Goal: Find contact information: Find contact information

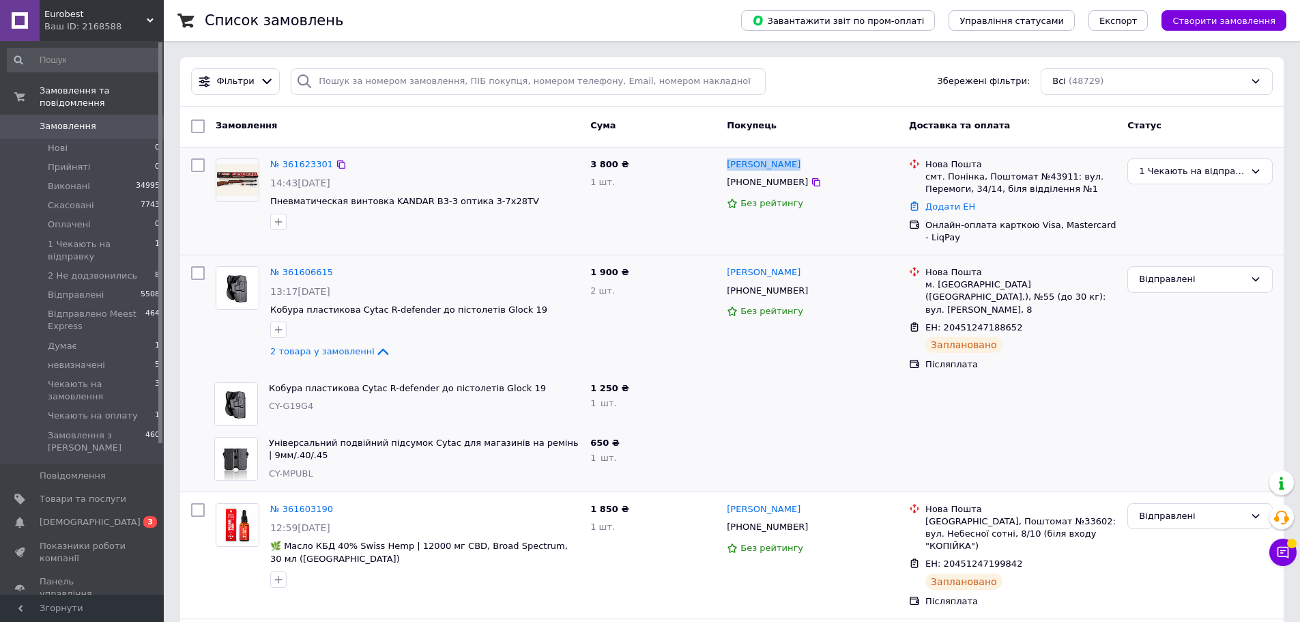
drag, startPoint x: 784, startPoint y: 163, endPoint x: 725, endPoint y: 166, distance: 58.8
click at [725, 166] on div "[PERSON_NAME]" at bounding box center [812, 165] width 174 height 16
copy link "[PERSON_NAME]"
click at [812, 179] on icon at bounding box center [816, 182] width 8 height 8
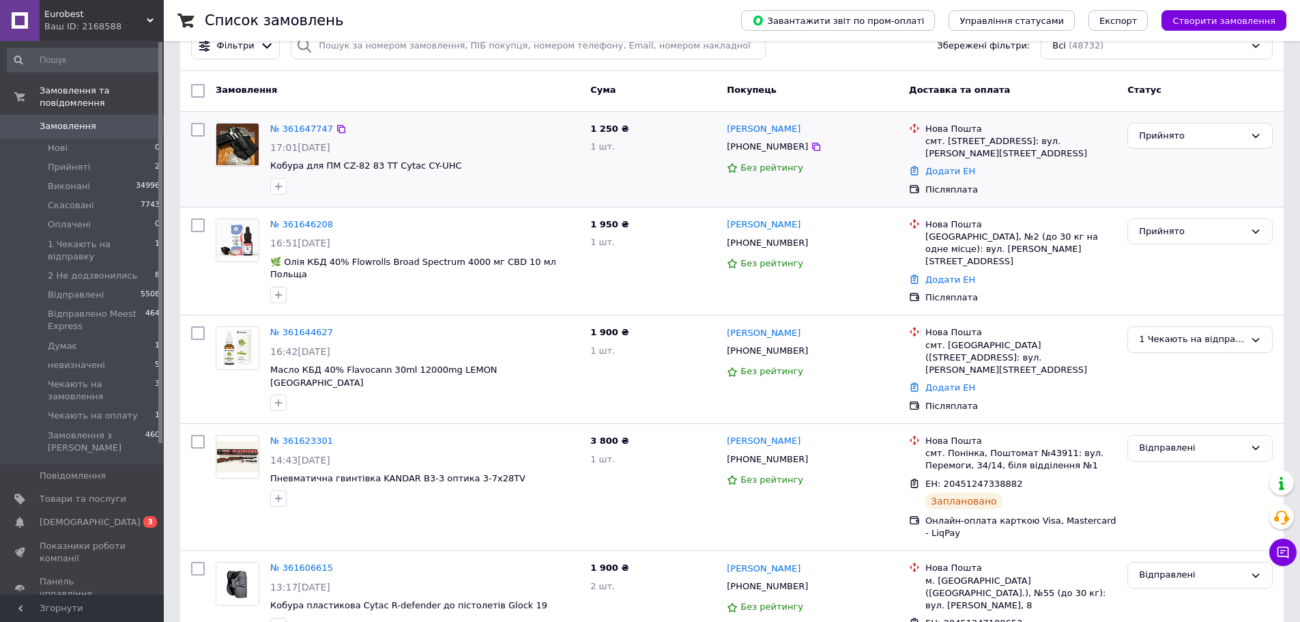
scroll to position [68, 0]
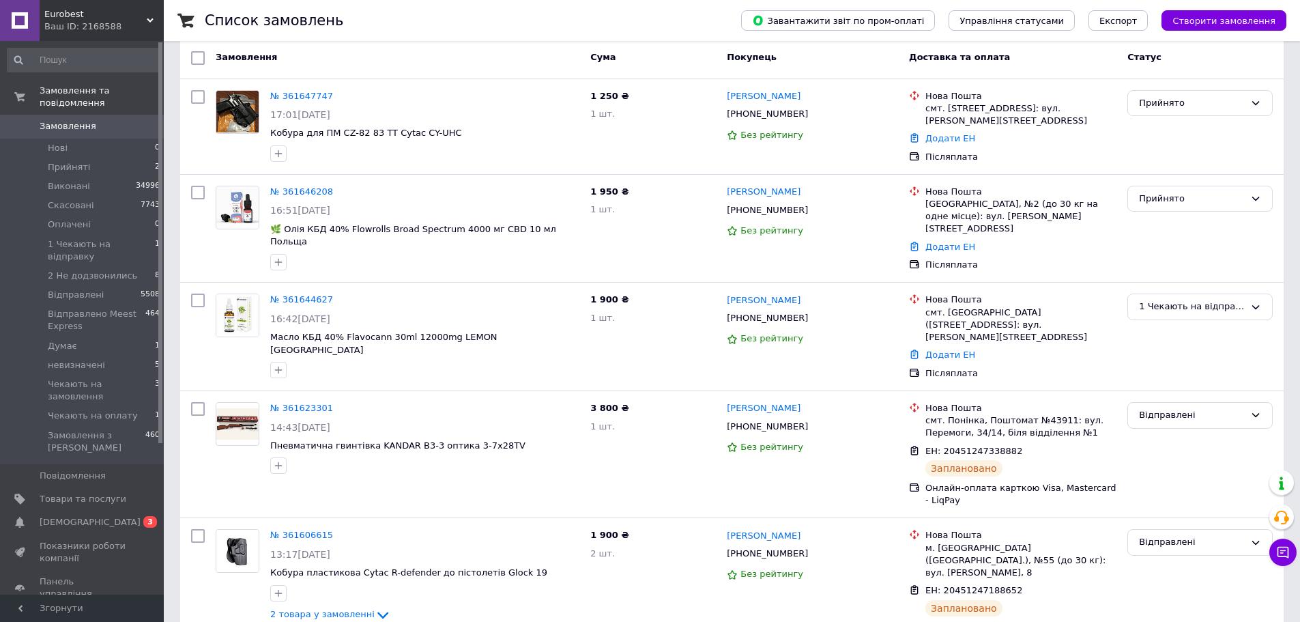
drag, startPoint x: 655, startPoint y: 286, endPoint x: 499, endPoint y: 386, distance: 184.7
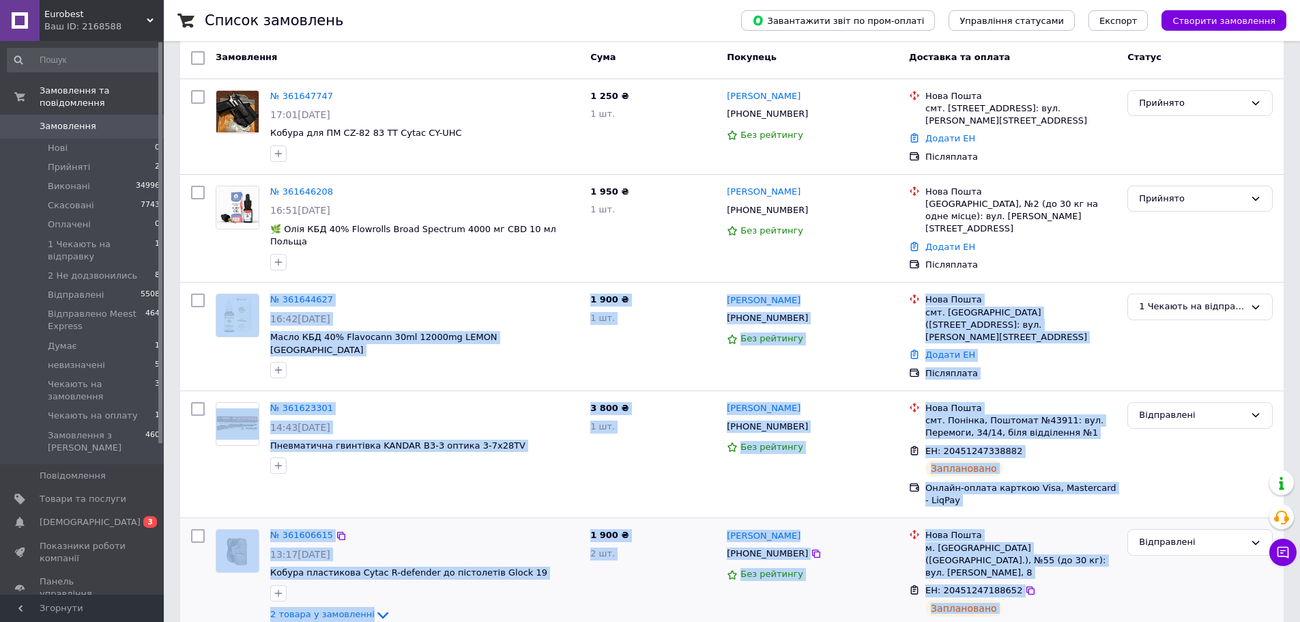
click at [1067, 621] on div "Післяплата" at bounding box center [1020, 628] width 191 height 12
